Goal: Find specific page/section: Find specific page/section

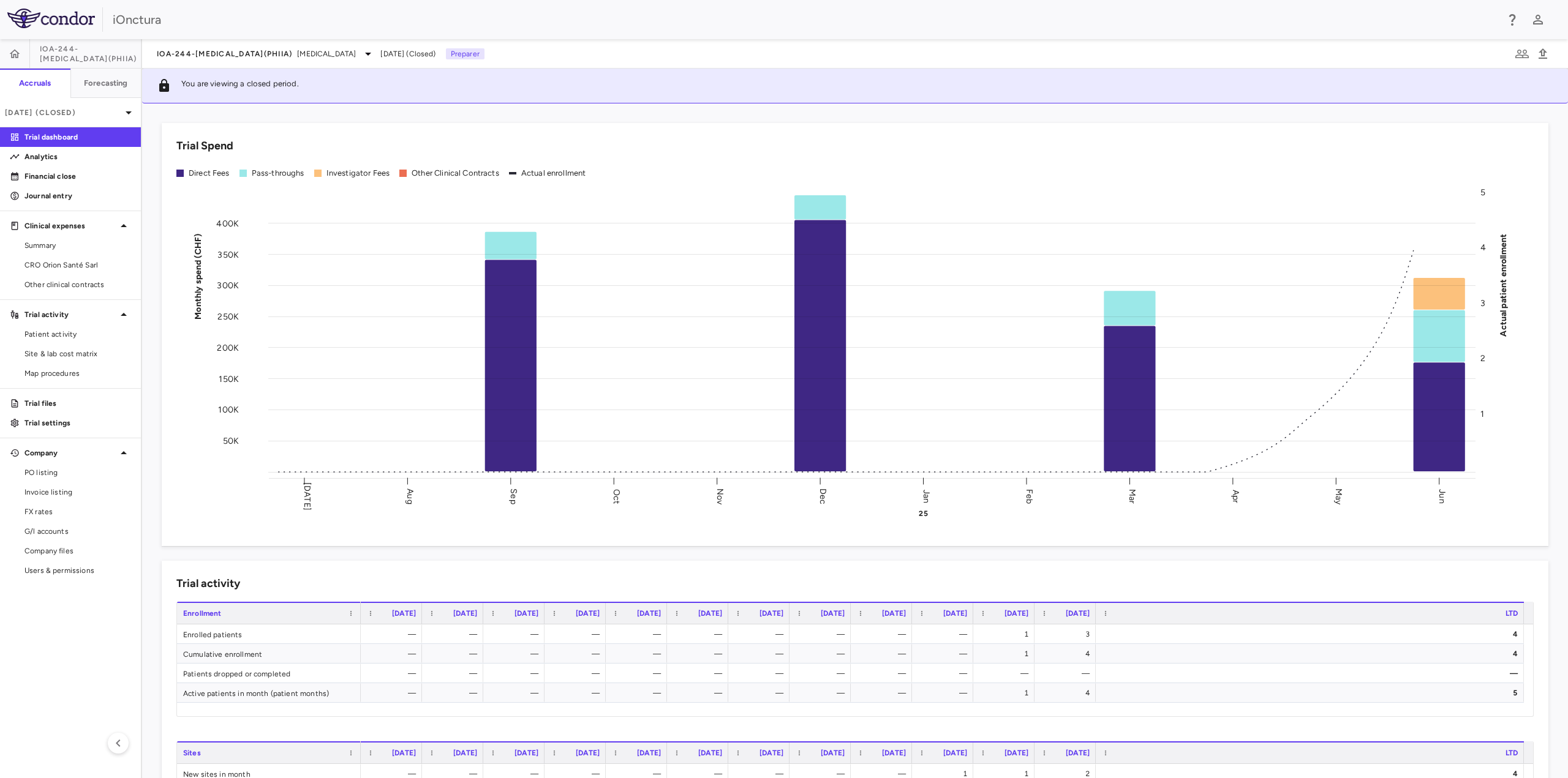
click at [101, 694] on aside "IOA-244-[MEDICAL_DATA](PhIIa) Accruals Forecasting [DATE] (Closed) Trial dashbo…" at bounding box center [71, 408] width 142 height 739
click at [30, 265] on span "CRO Orion Santé Sarl" at bounding box center [78, 265] width 107 height 11
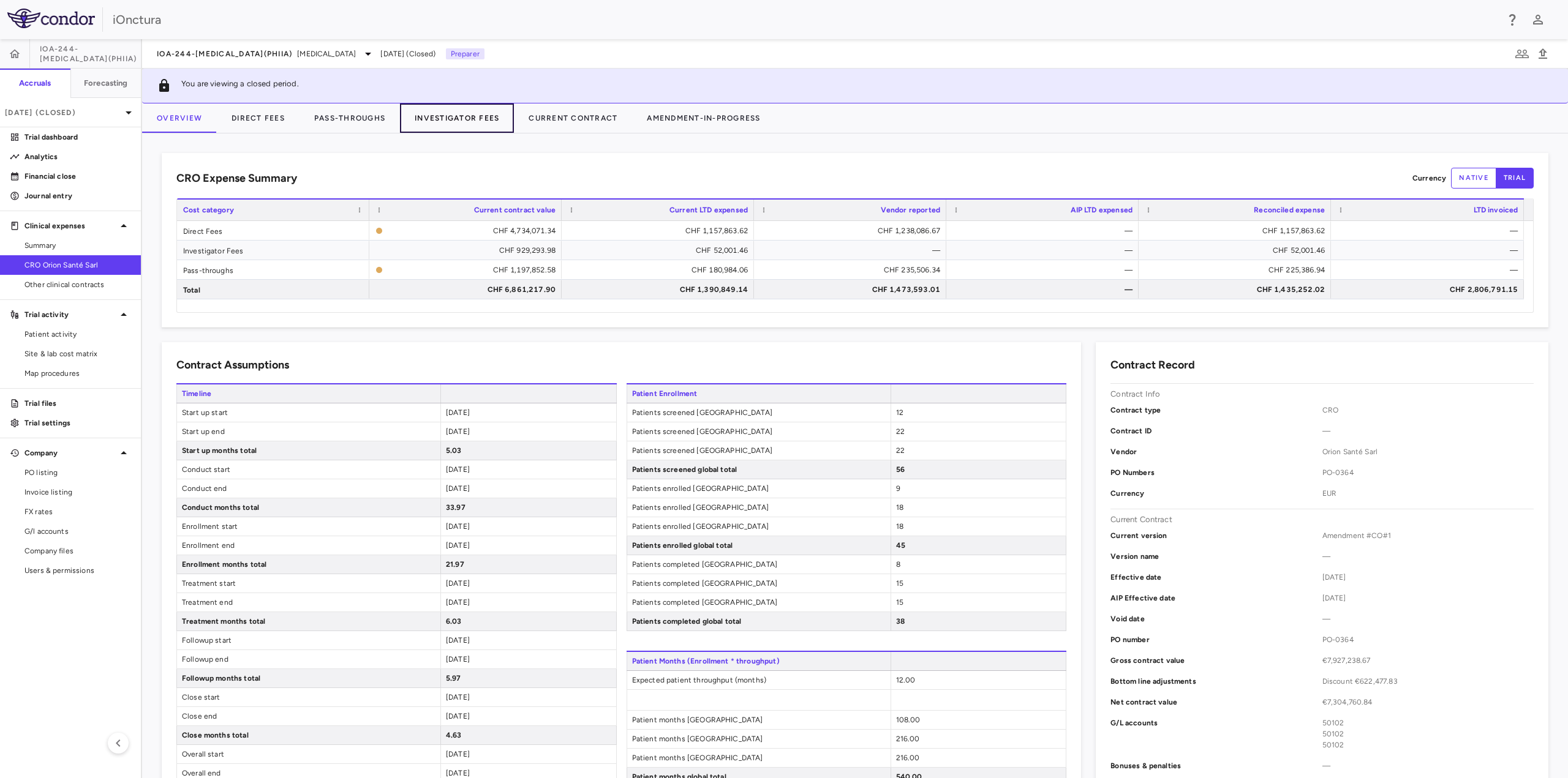
click at [461, 120] on button "Investigator Fees" at bounding box center [456, 118] width 114 height 29
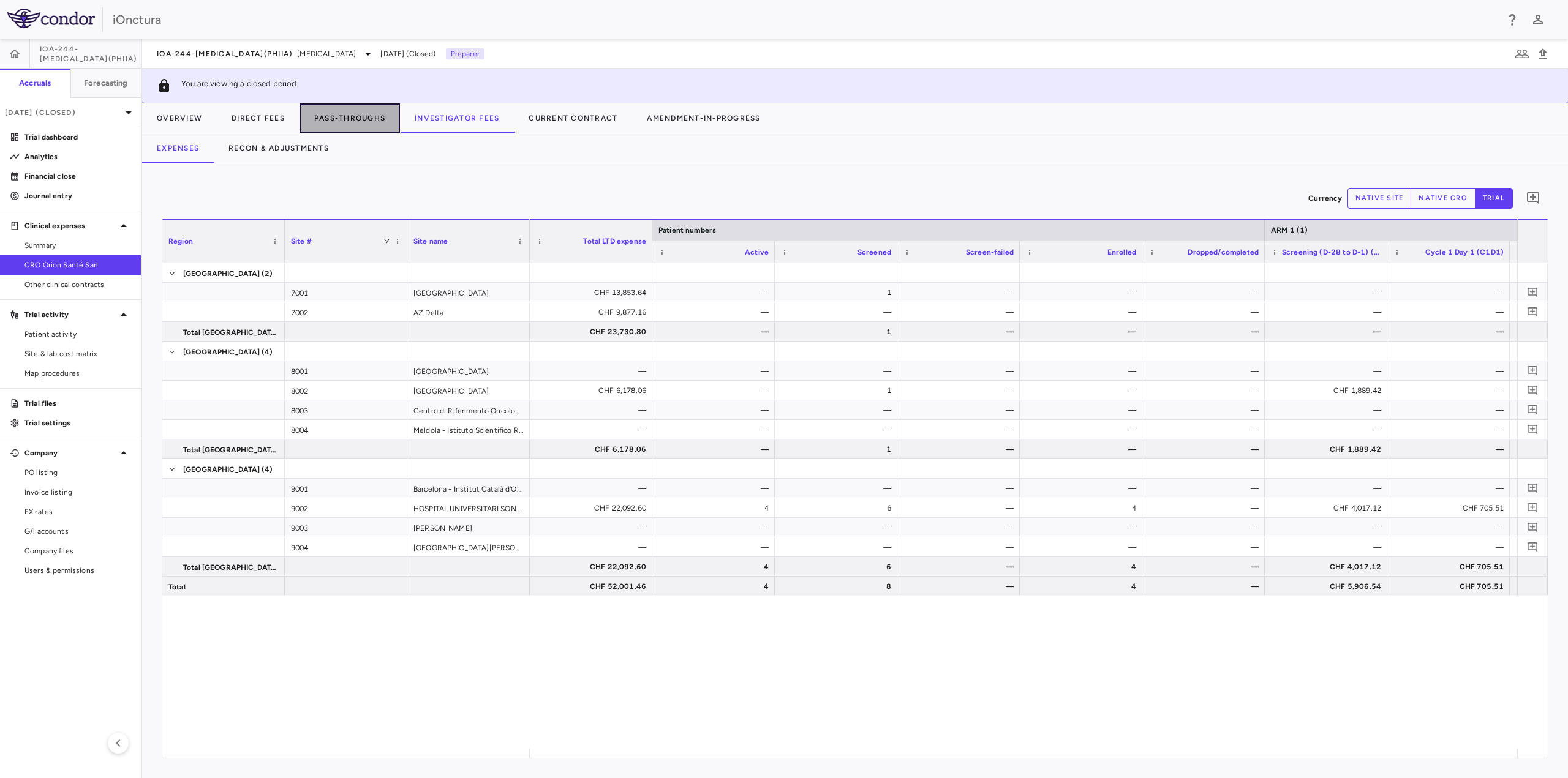
click at [345, 121] on button "Pass-Throughs" at bounding box center [350, 118] width 100 height 29
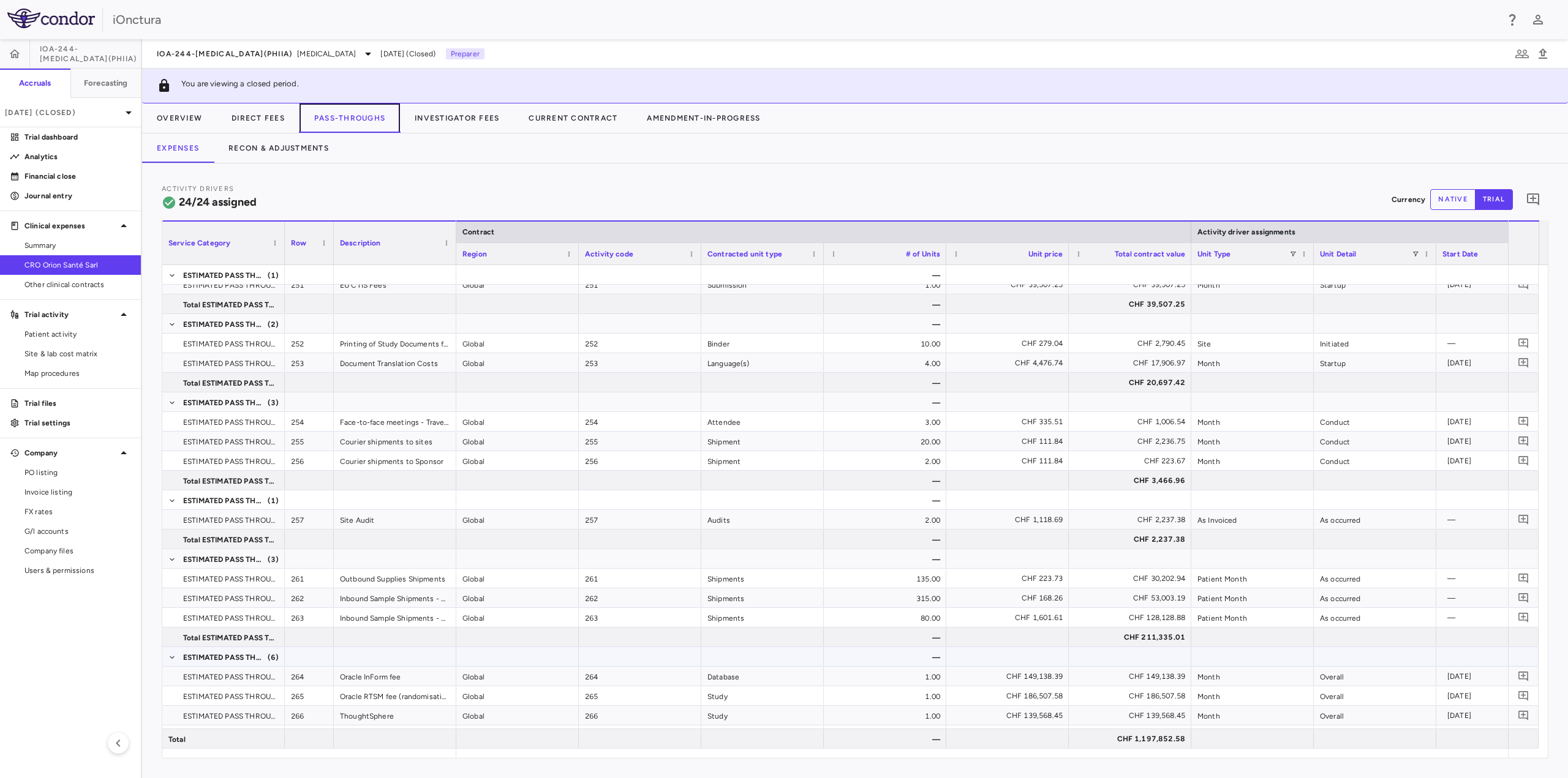
scroll to position [318, 0]
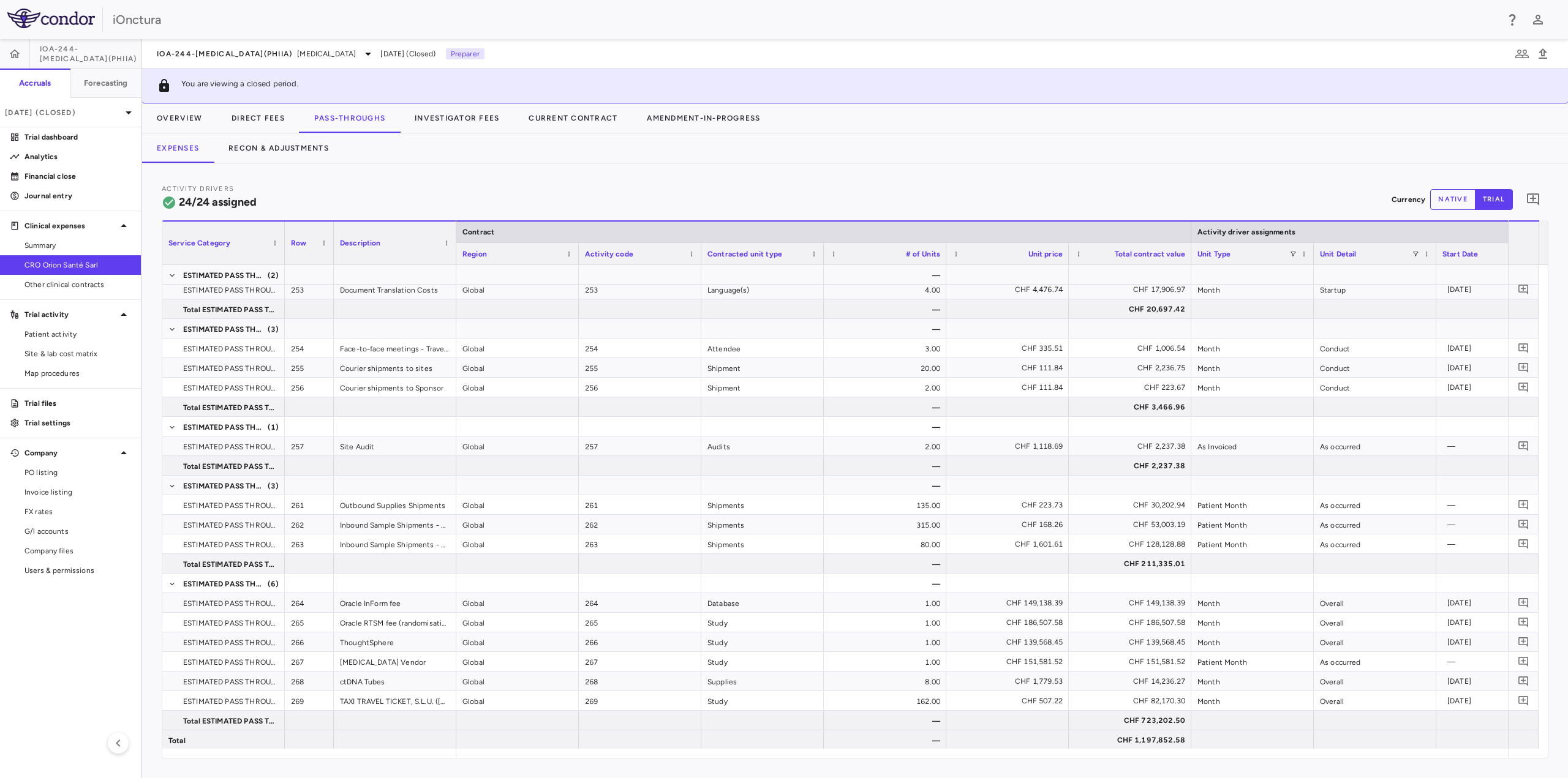
click at [1461, 201] on button "native" at bounding box center [1452, 199] width 45 height 21
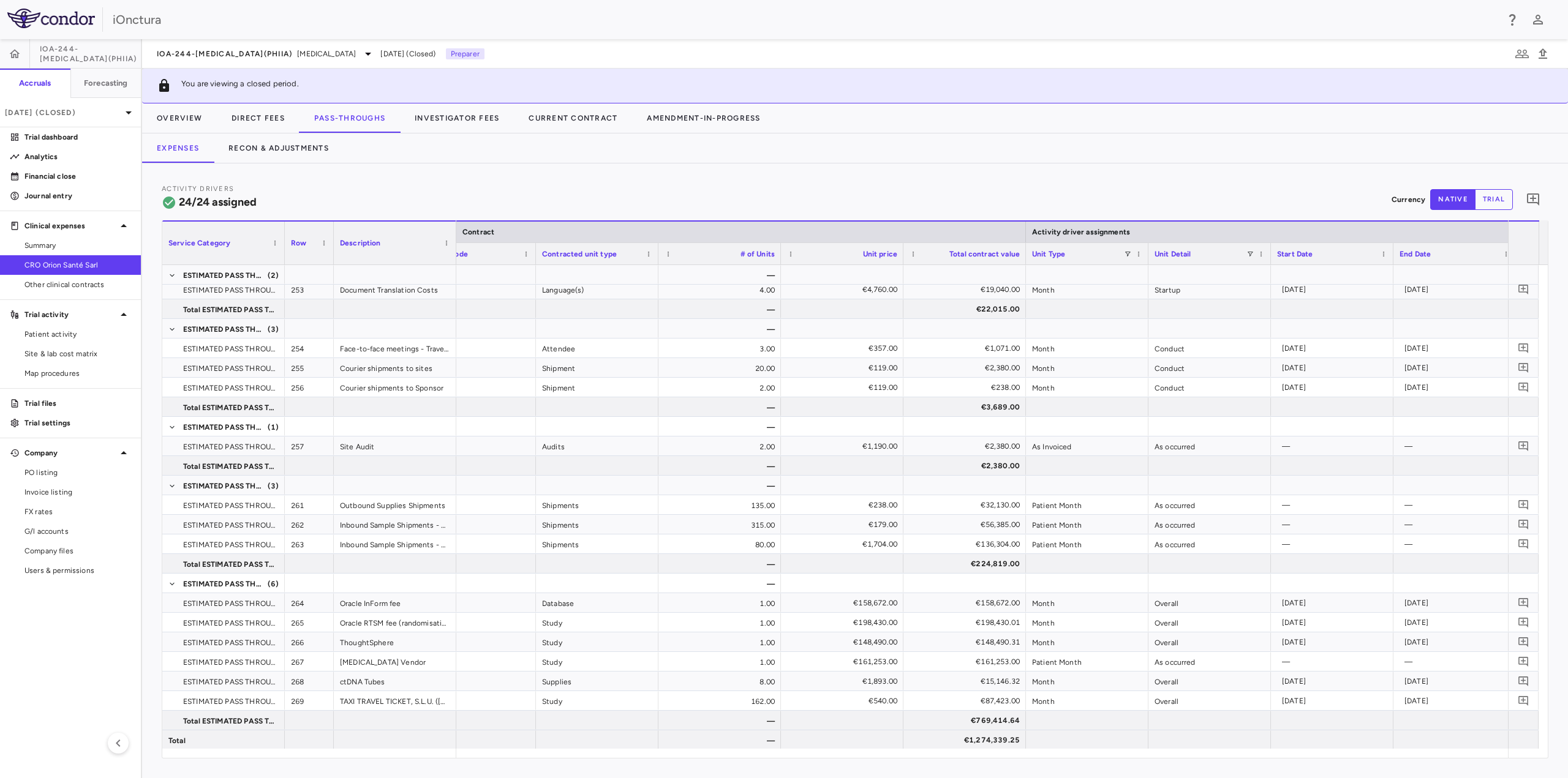
scroll to position [0, 0]
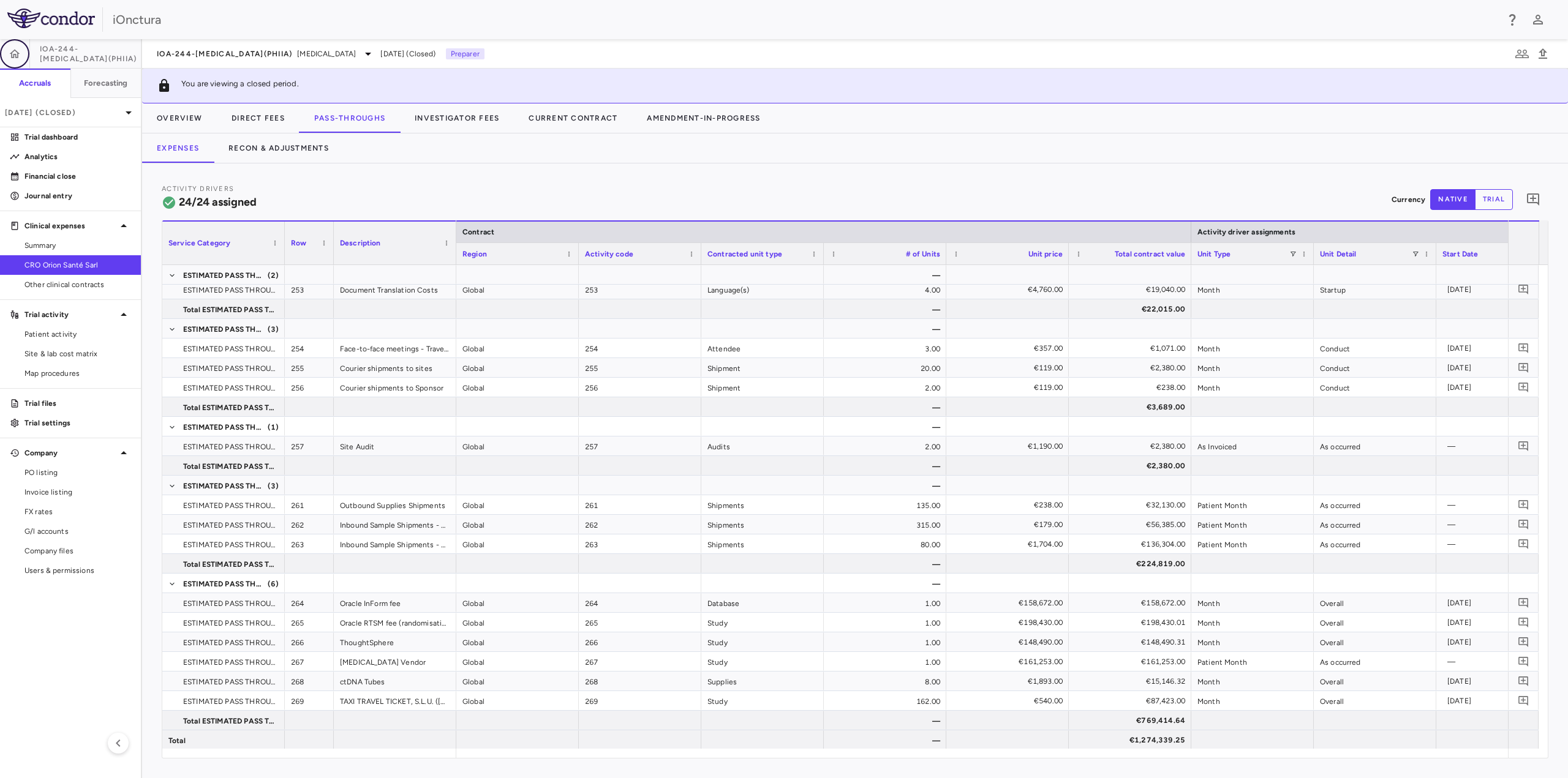
click at [12, 57] on icon "button" at bounding box center [14, 53] width 10 height 9
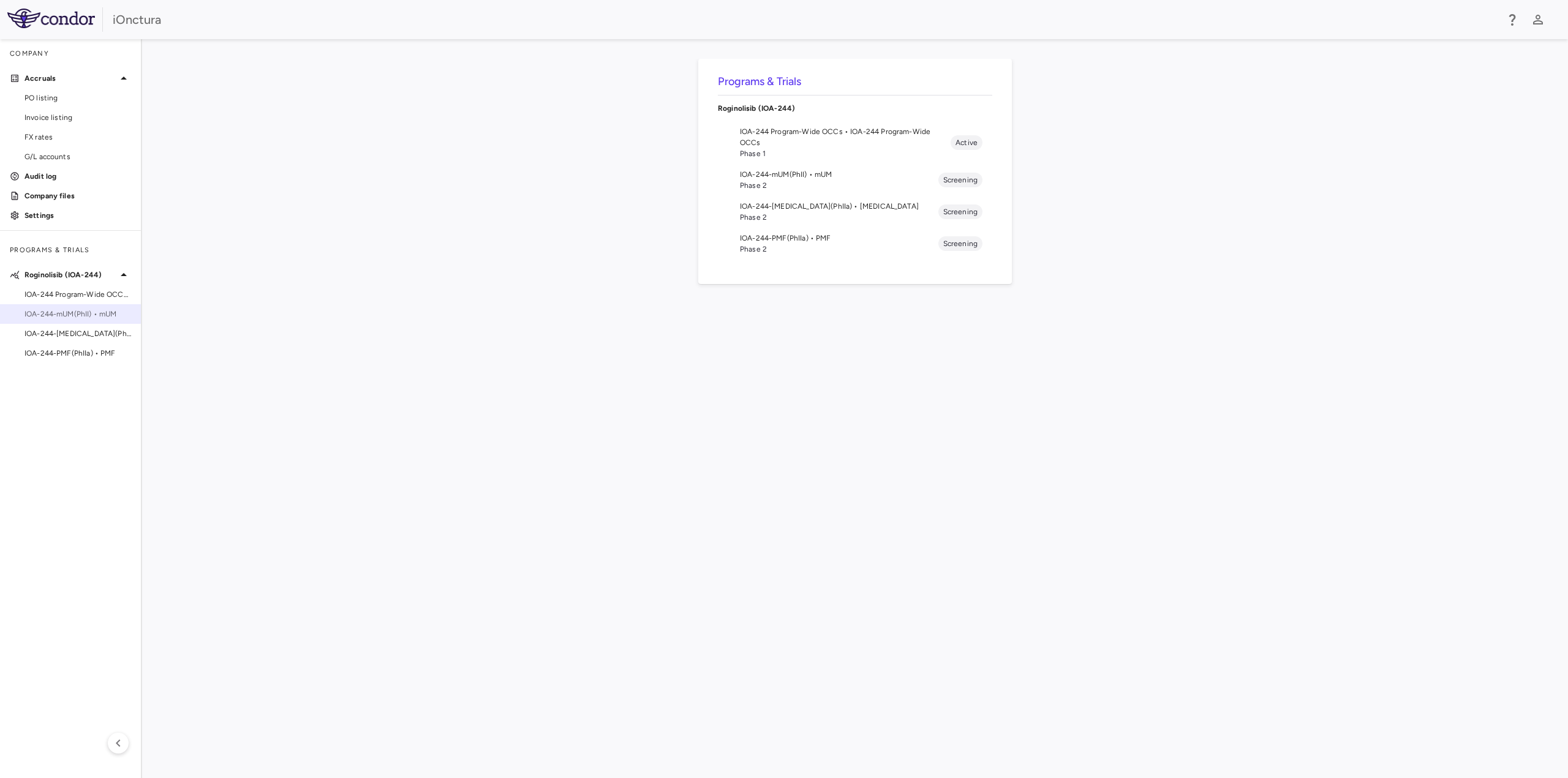
click at [55, 312] on span "IOA-244-mUM(PhII) • mUM" at bounding box center [78, 314] width 107 height 11
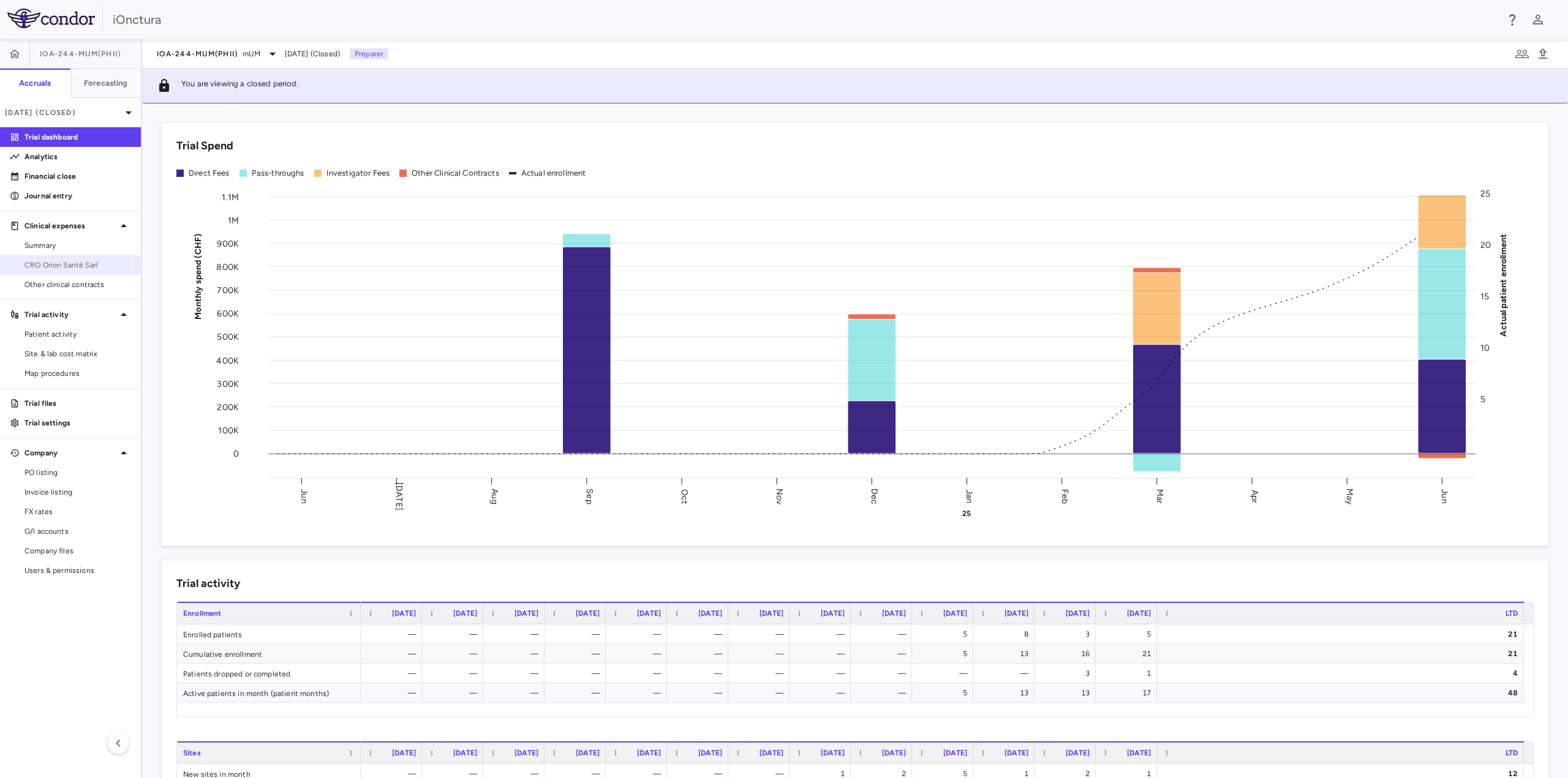
click at [52, 269] on span "CRO Orion Santé Sarl" at bounding box center [78, 265] width 107 height 11
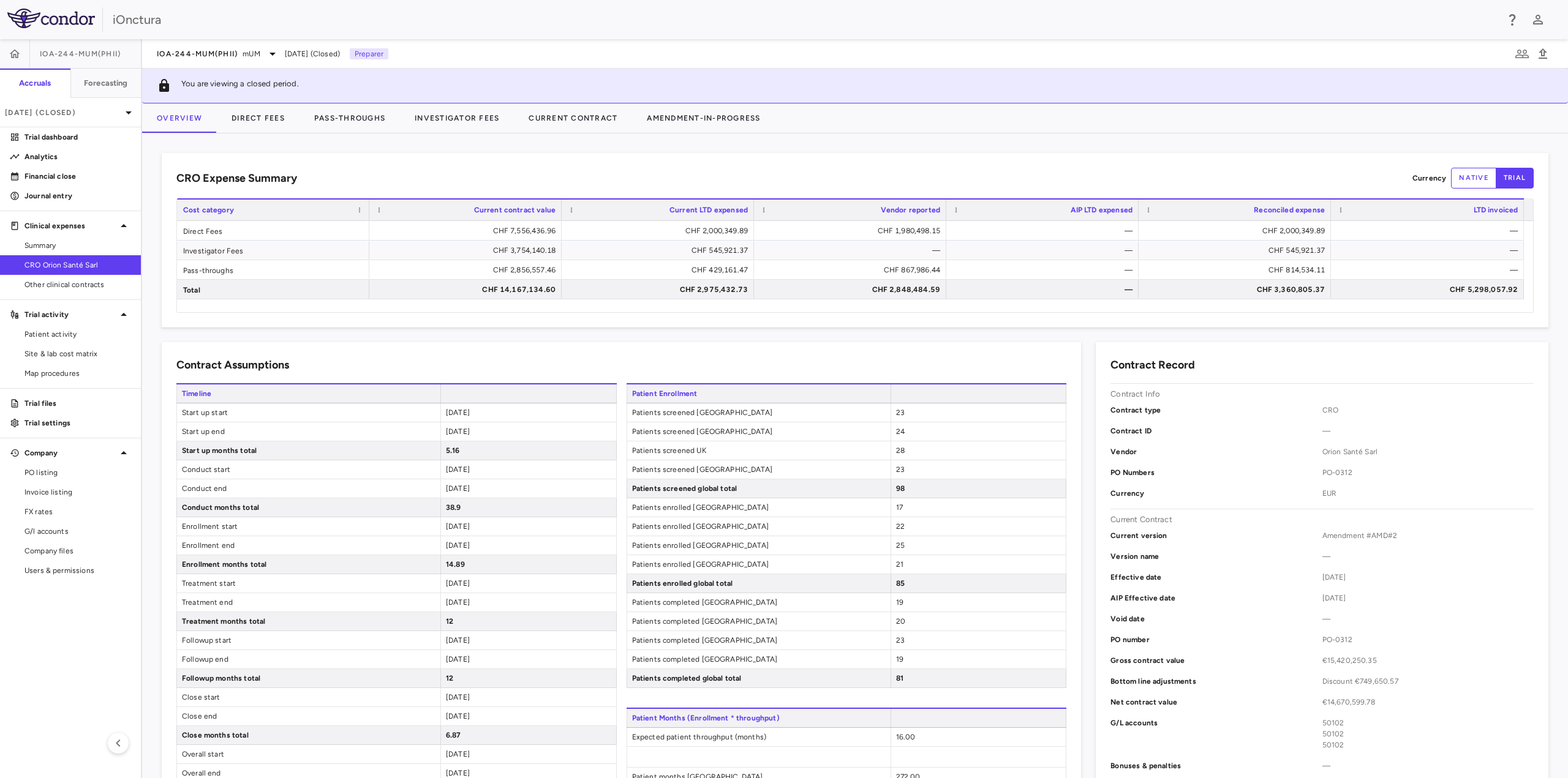
click at [1469, 183] on button "native" at bounding box center [1473, 178] width 45 height 21
click at [1495, 179] on button "trial" at bounding box center [1515, 178] width 38 height 21
click at [1460, 179] on button "native" at bounding box center [1473, 178] width 45 height 21
